Goal: Task Accomplishment & Management: Manage account settings

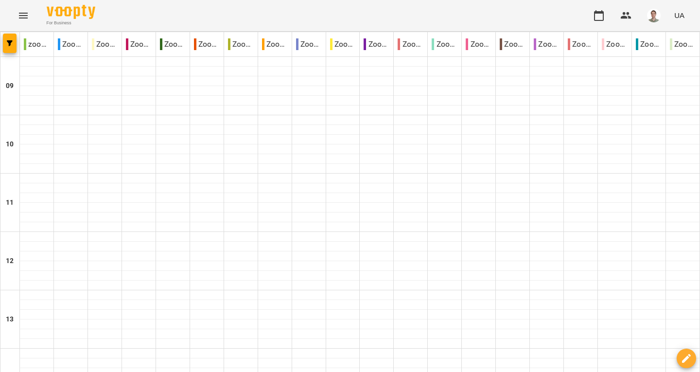
scroll to position [486, 0]
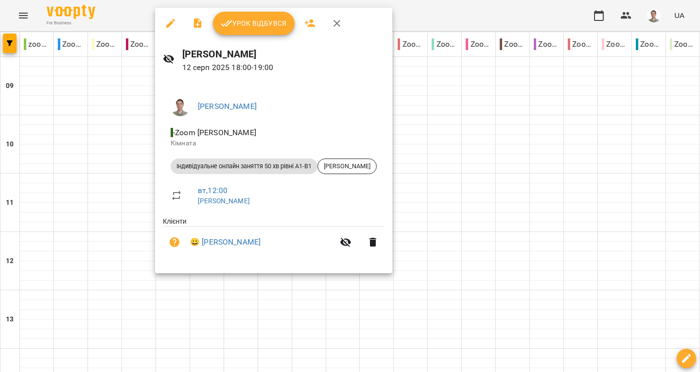
click at [279, 23] on span "Урок відбувся" at bounding box center [254, 24] width 66 height 12
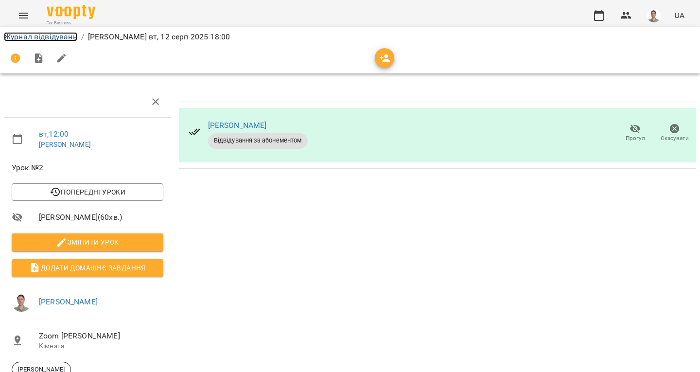
click at [68, 36] on link "Журнал відвідувань" at bounding box center [40, 36] width 73 height 9
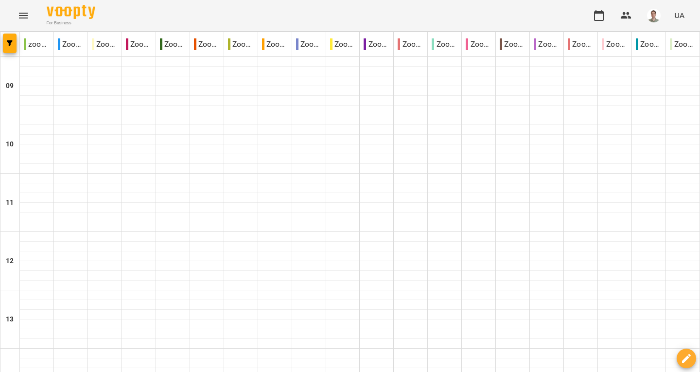
scroll to position [518, 0]
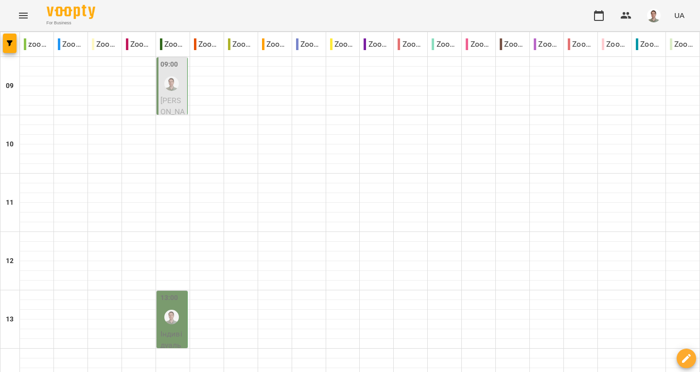
click at [176, 95] on p "[PERSON_NAME]" at bounding box center [172, 112] width 25 height 35
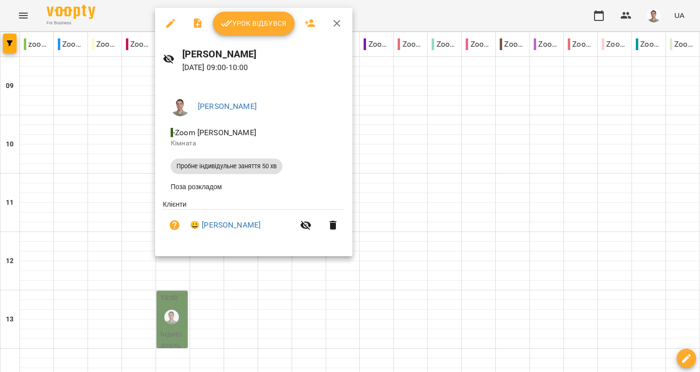
click at [340, 17] on button "button" at bounding box center [336, 23] width 23 height 23
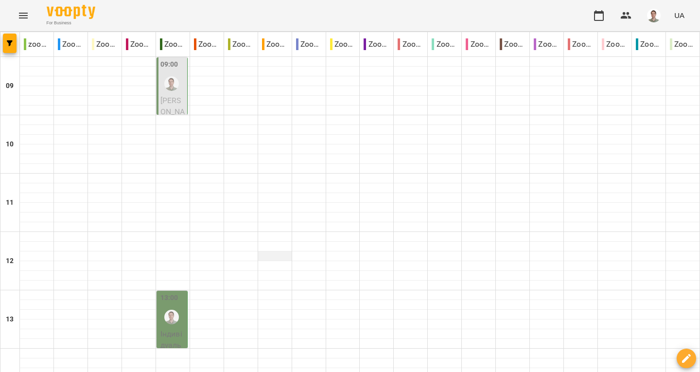
scroll to position [194, 0]
click at [162, 306] on div at bounding box center [171, 317] width 22 height 22
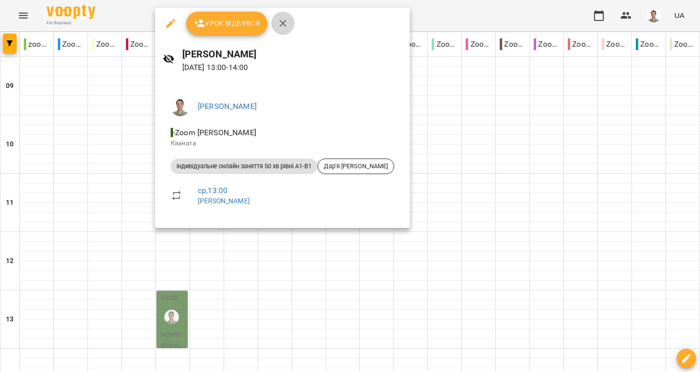
click at [280, 25] on icon "button" at bounding box center [283, 23] width 7 height 7
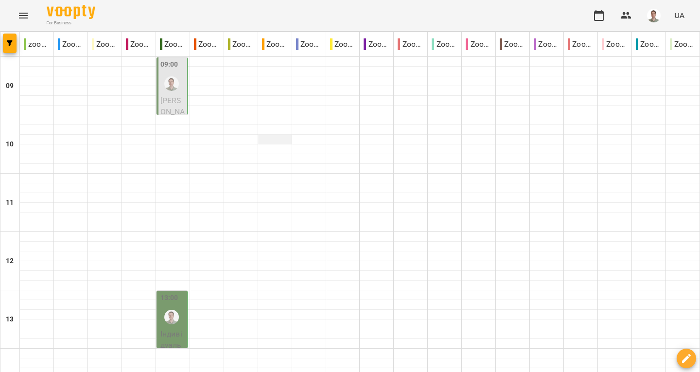
scroll to position [0, 0]
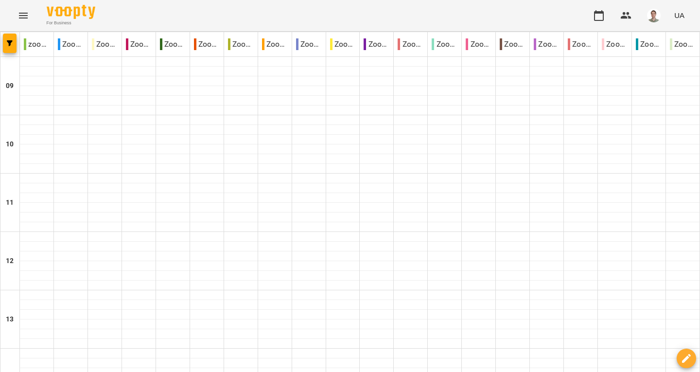
scroll to position [566, 0]
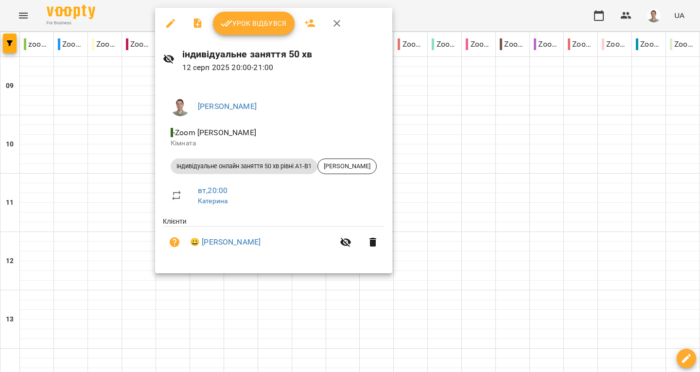
click at [331, 21] on icon "button" at bounding box center [337, 24] width 12 height 12
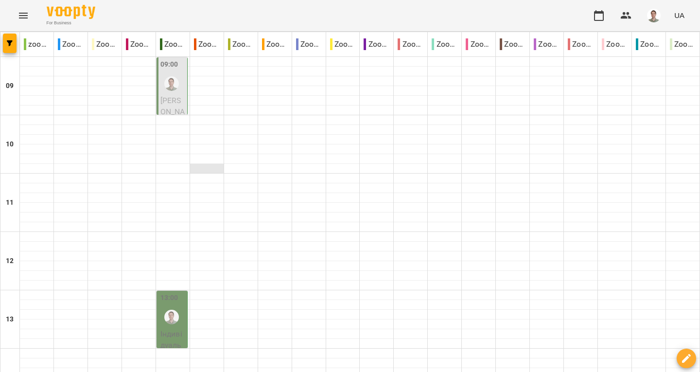
scroll to position [97, 0]
click at [176, 310] on img "Андрій" at bounding box center [171, 317] width 15 height 15
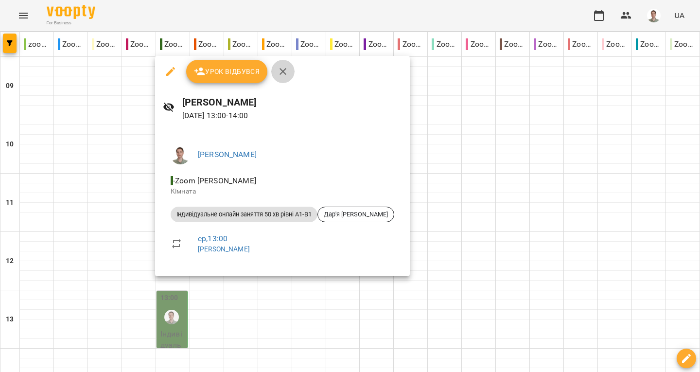
click at [286, 70] on icon "button" at bounding box center [283, 72] width 12 height 12
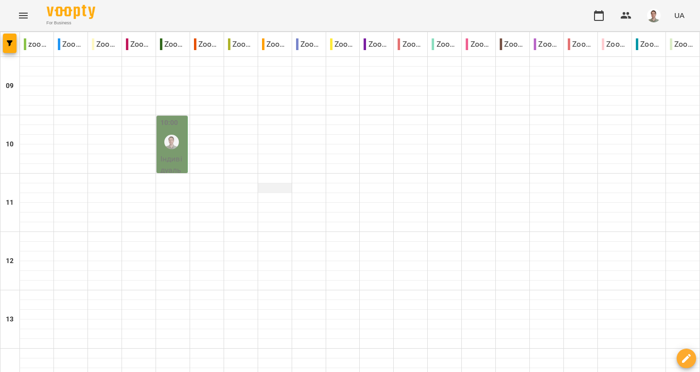
scroll to position [0, 0]
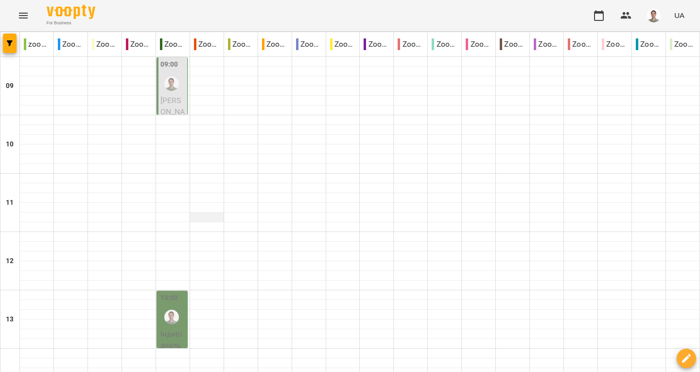
scroll to position [146, 0]
click at [176, 306] on div at bounding box center [171, 317] width 22 height 22
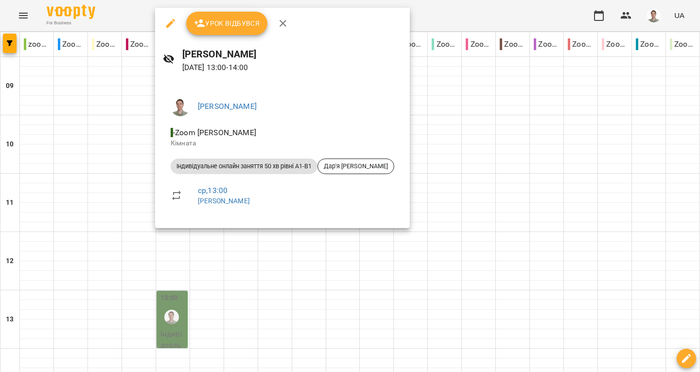
click at [282, 18] on icon "button" at bounding box center [283, 24] width 12 height 12
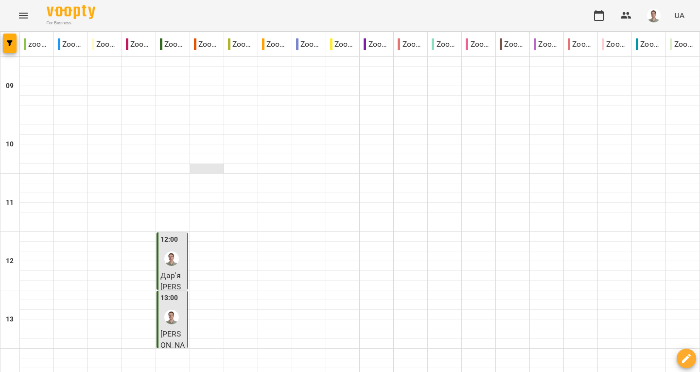
scroll to position [97, 0]
click at [172, 234] on div "12:00" at bounding box center [169, 240] width 18 height 13
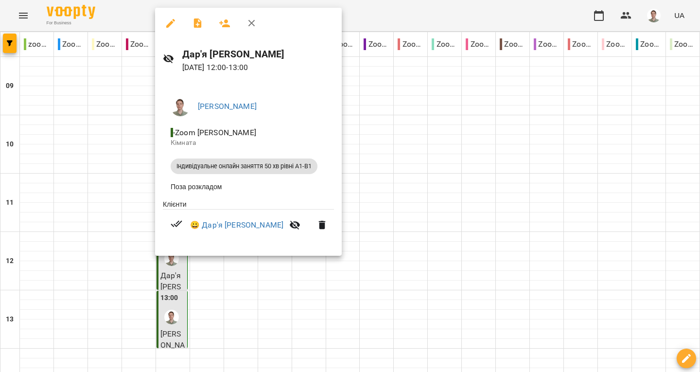
click at [252, 18] on icon "button" at bounding box center [252, 24] width 12 height 12
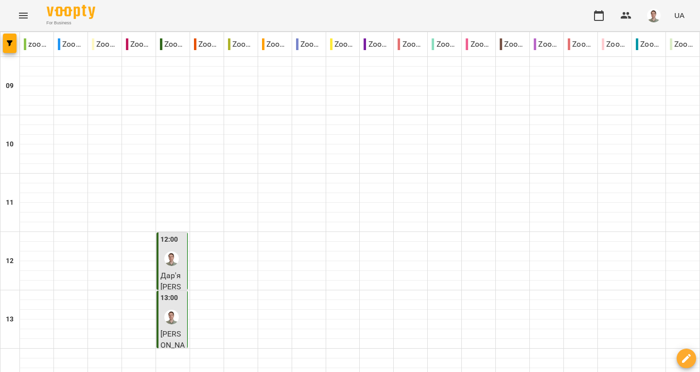
click at [170, 329] on span "[PERSON_NAME]" at bounding box center [172, 345] width 25 height 32
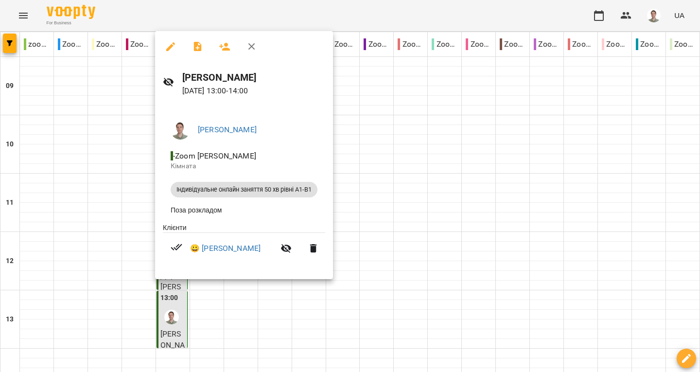
click at [252, 48] on icon "button" at bounding box center [251, 46] width 7 height 7
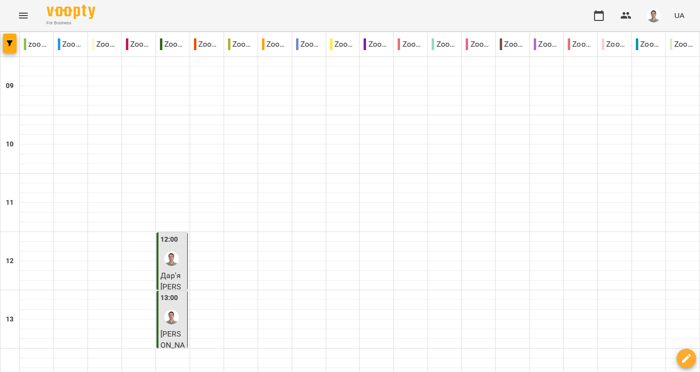
scroll to position [80, 0]
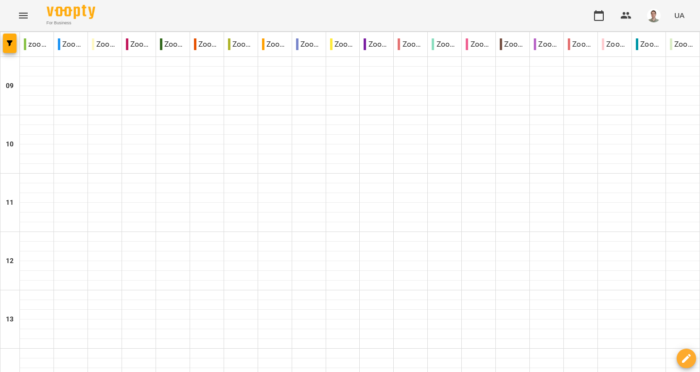
scroll to position [535, 0]
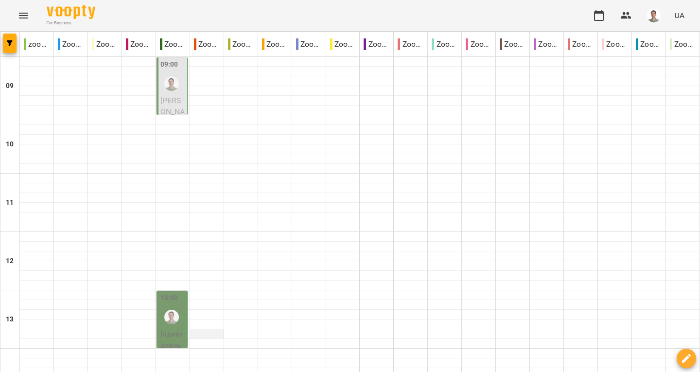
scroll to position [0, 0]
click at [170, 106] on p "[PERSON_NAME]" at bounding box center [172, 112] width 25 height 35
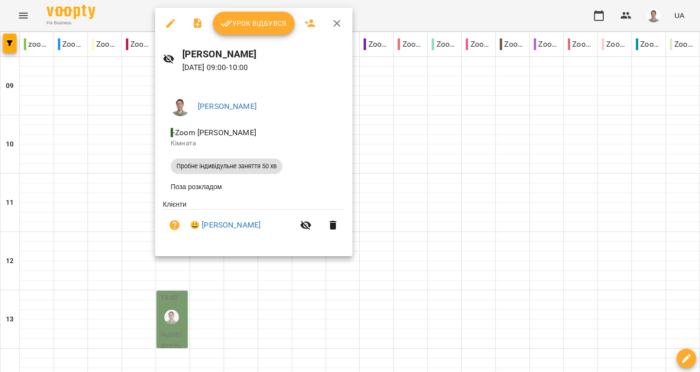
click at [338, 20] on icon "button" at bounding box center [337, 24] width 12 height 12
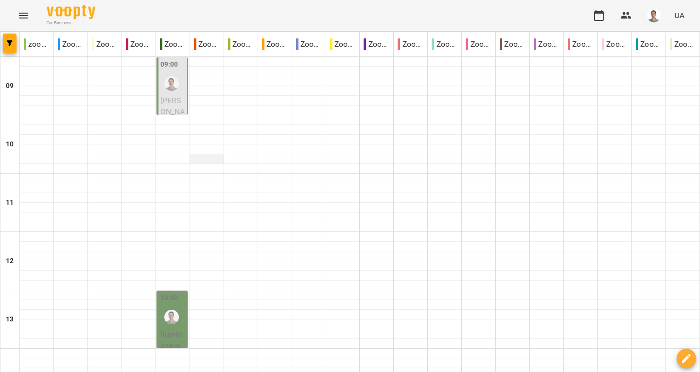
scroll to position [97, 0]
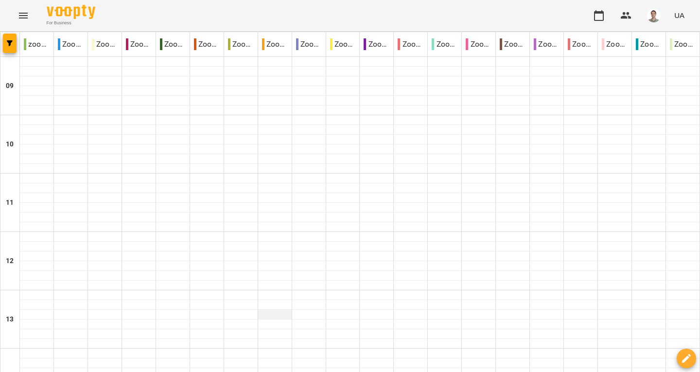
scroll to position [566, 0]
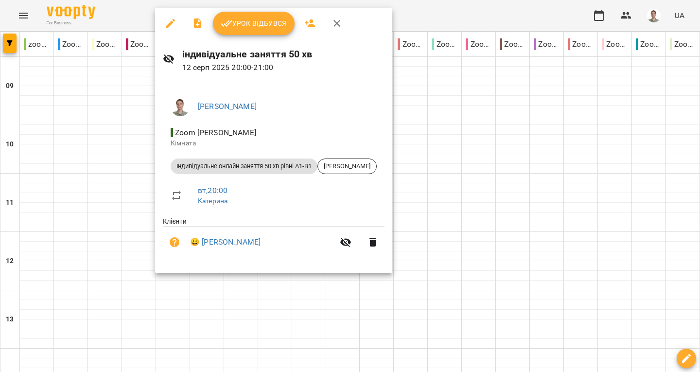
click at [340, 27] on icon "button" at bounding box center [337, 24] width 12 height 12
